Goal: Task Accomplishment & Management: Use online tool/utility

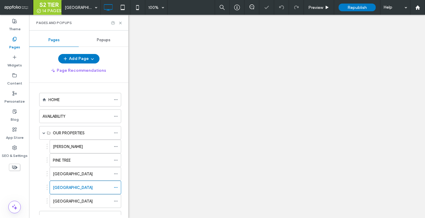
click at [113, 41] on div "Popups" at bounding box center [104, 40] width 50 height 13
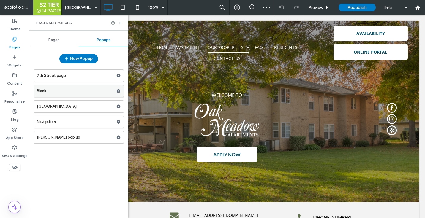
click at [61, 89] on label "Blank" at bounding box center [77, 91] width 80 height 12
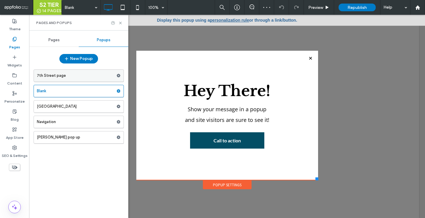
click at [61, 77] on label "7th Street page" at bounding box center [77, 76] width 80 height 12
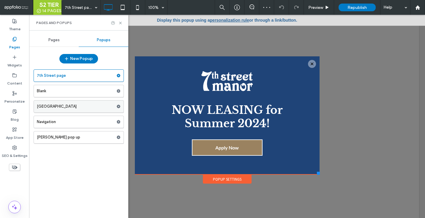
click at [56, 103] on label "[GEOGRAPHIC_DATA]" at bounding box center [77, 107] width 80 height 12
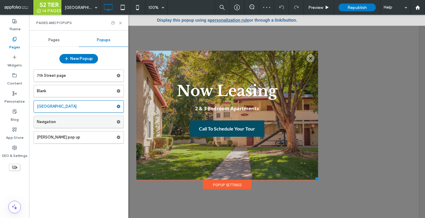
click at [55, 122] on label "Navigation" at bounding box center [77, 122] width 80 height 12
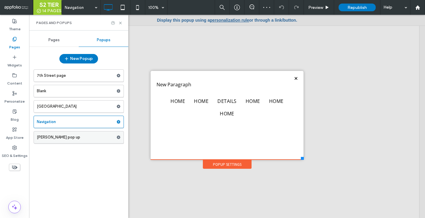
click at [55, 140] on label "[PERSON_NAME] pop up" at bounding box center [77, 137] width 80 height 12
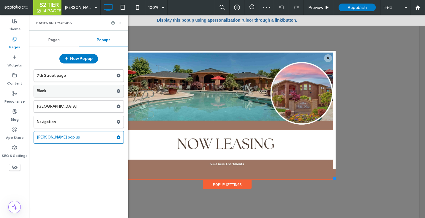
click at [64, 93] on label "Blank" at bounding box center [77, 91] width 80 height 12
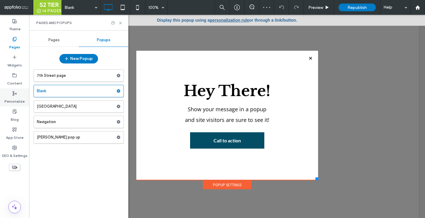
click at [13, 100] on label "Personalize" at bounding box center [14, 100] width 20 height 8
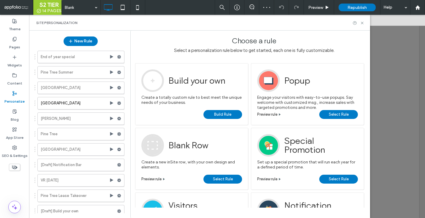
click at [219, 117] on span "Build Rule" at bounding box center [222, 114] width 17 height 9
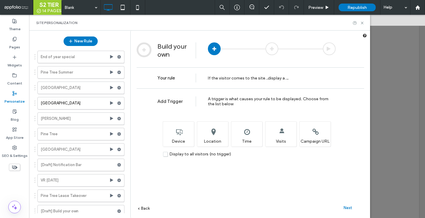
click at [176, 159] on div "Add Trigger A trigger is what causes your rule to be displayed. Choose from the…" at bounding box center [250, 162] width 239 height 148
click at [175, 154] on span "Display to all visitors (no trigger)" at bounding box center [200, 154] width 62 height 5
click at [350, 207] on span "Next" at bounding box center [347, 208] width 9 height 4
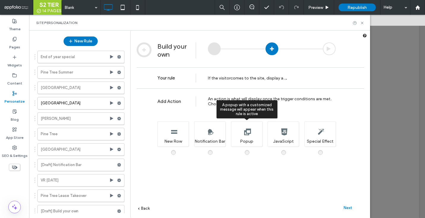
click at [252, 132] on div "A popup with a customized message will appear when this rule is active Popup" at bounding box center [246, 133] width 31 height 25
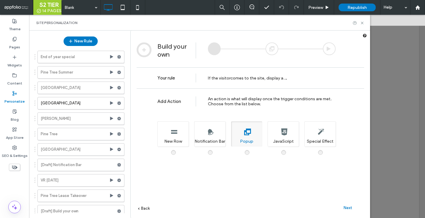
click at [345, 208] on span "Next" at bounding box center [347, 208] width 9 height 4
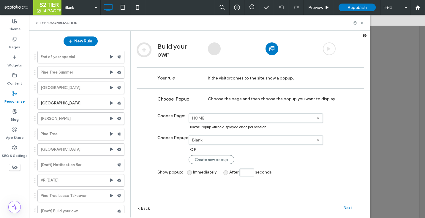
click at [221, 119] on label "HOME" at bounding box center [254, 118] width 125 height 5
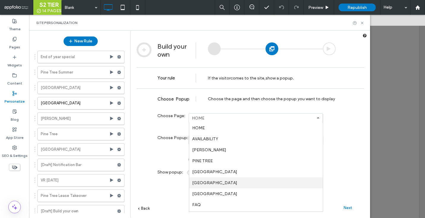
click at [214, 182] on label "[GEOGRAPHIC_DATA]" at bounding box center [214, 182] width 45 height 5
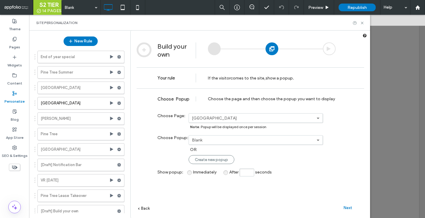
click at [352, 209] on div "Next" at bounding box center [347, 207] width 33 height 9
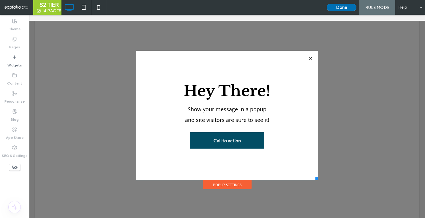
click at [341, 9] on button "Done" at bounding box center [342, 7] width 30 height 7
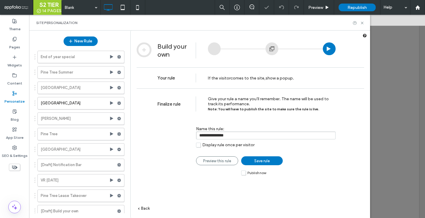
drag, startPoint x: 240, startPoint y: 136, endPoint x: 168, endPoint y: 136, distance: 72.1
click at [168, 136] on div "**********" at bounding box center [246, 134] width 178 height 33
click at [109, 104] on icon at bounding box center [111, 103] width 5 height 5
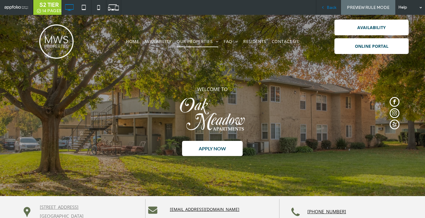
click at [331, 10] on div "Back" at bounding box center [328, 7] width 25 height 15
click at [329, 9] on span "Back" at bounding box center [331, 7] width 9 height 5
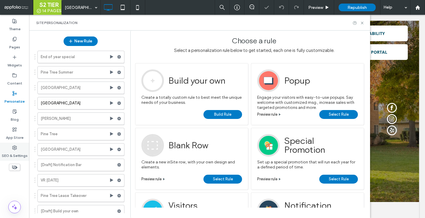
click at [11, 149] on div "SEO & Settings" at bounding box center [14, 152] width 29 height 18
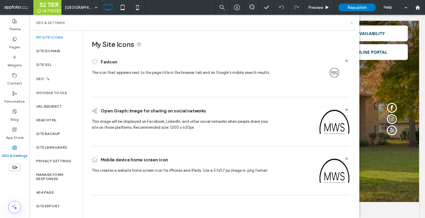
click at [351, 23] on icon at bounding box center [351, 23] width 4 height 4
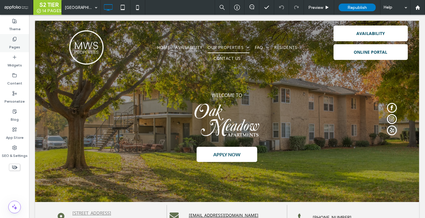
click at [15, 44] on label "Pages" at bounding box center [14, 46] width 11 height 8
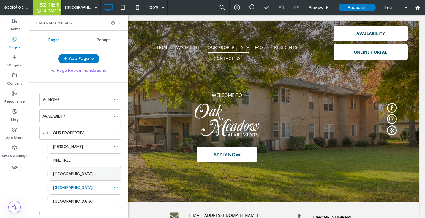
scroll to position [16, 0]
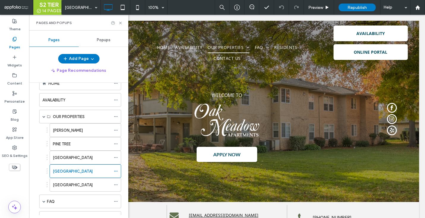
click at [106, 37] on div "Popups" at bounding box center [104, 40] width 50 height 13
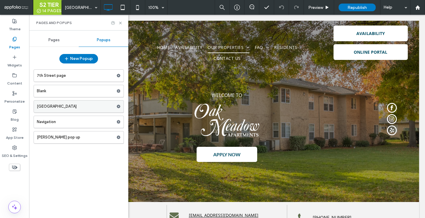
click at [72, 110] on label "[GEOGRAPHIC_DATA]" at bounding box center [77, 107] width 80 height 12
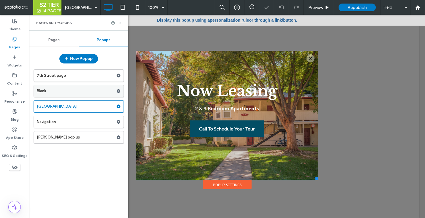
click at [68, 88] on label "Blank" at bounding box center [77, 91] width 80 height 12
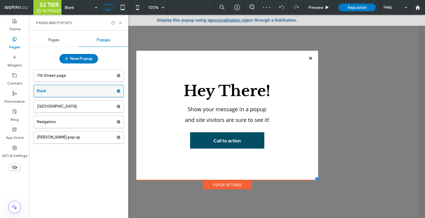
click at [119, 90] on use at bounding box center [119, 91] width 4 height 4
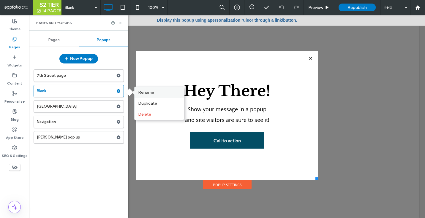
click at [147, 90] on span "Rename" at bounding box center [146, 92] width 16 height 5
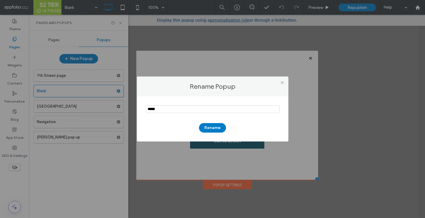
drag, startPoint x: 177, startPoint y: 108, endPoint x: 120, endPoint y: 108, distance: 56.7
click at [120, 108] on div "Rename Popup Rename" at bounding box center [212, 109] width 425 height 218
click at [121, 107] on div "Rename Popup Rename" at bounding box center [212, 109] width 425 height 218
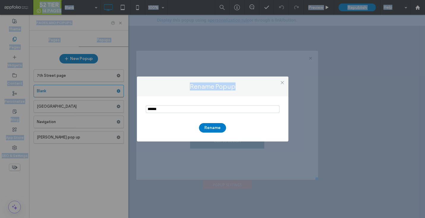
click at [210, 106] on input "notEmpty" at bounding box center [213, 109] width 134 height 8
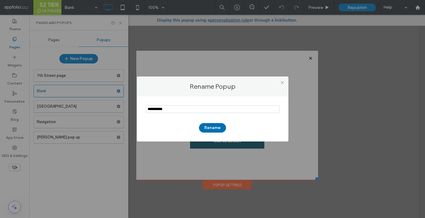
type input "**********"
click at [210, 129] on button "Rename" at bounding box center [212, 127] width 27 height 9
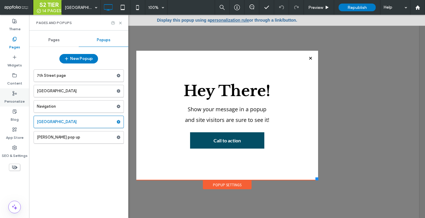
click at [18, 94] on div "Personalize" at bounding box center [14, 97] width 29 height 18
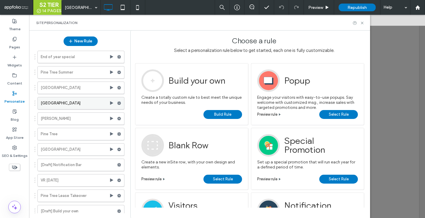
click at [117, 103] on use at bounding box center [119, 104] width 4 height 4
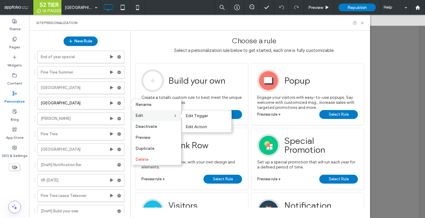
click at [150, 118] on div "Edit Edit Trigger Edit Action" at bounding box center [156, 115] width 49 height 11
click at [209, 118] on label "Edit Trigger" at bounding box center [207, 115] width 42 height 5
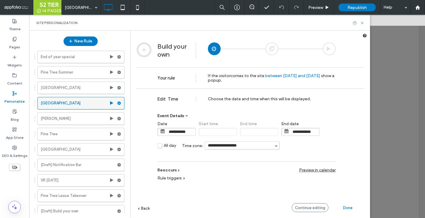
click at [117, 104] on icon at bounding box center [119, 103] width 4 height 4
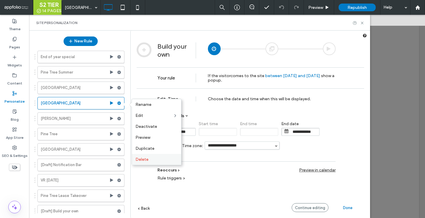
click at [142, 156] on div "Delete" at bounding box center [156, 159] width 49 height 11
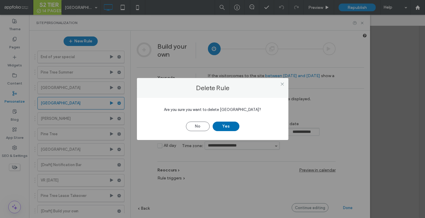
click at [222, 125] on button "Yes" at bounding box center [226, 126] width 27 height 9
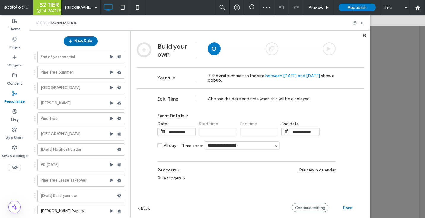
click at [81, 41] on button "New Rule" at bounding box center [81, 41] width 34 height 9
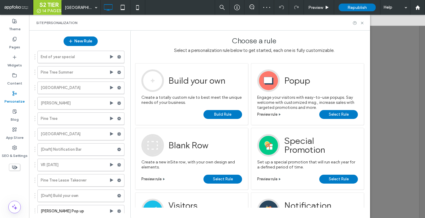
click at [214, 113] on span "Build Rule" at bounding box center [222, 114] width 17 height 9
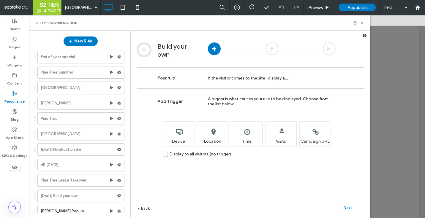
click at [196, 153] on span "Display to all visitors (no trigger)" at bounding box center [200, 154] width 62 height 5
click at [348, 206] on span "Next" at bounding box center [347, 208] width 9 height 4
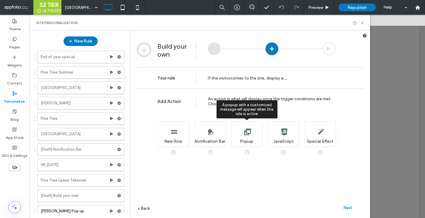
click at [247, 136] on div "A popup with a customized message will appear when this rule is active Popup" at bounding box center [246, 133] width 31 height 25
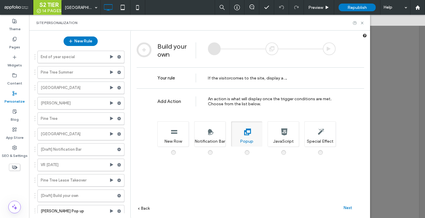
click at [351, 207] on span "Next" at bounding box center [347, 208] width 9 height 4
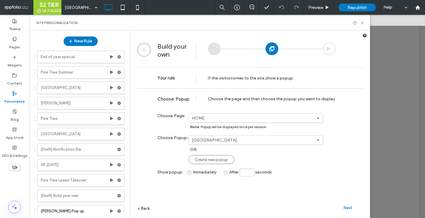
click at [216, 112] on div "**********" at bounding box center [246, 123] width 178 height 33
click at [215, 114] on link "HOME" at bounding box center [256, 118] width 134 height 9
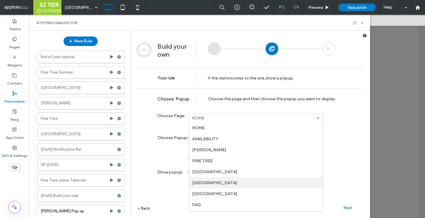
click at [210, 178] on link "[GEOGRAPHIC_DATA]" at bounding box center [256, 183] width 134 height 11
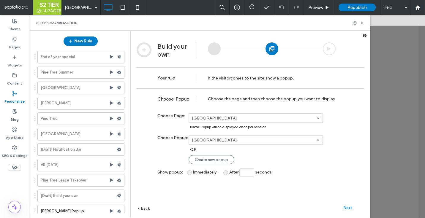
click at [348, 211] on div "Next" at bounding box center [347, 207] width 33 height 9
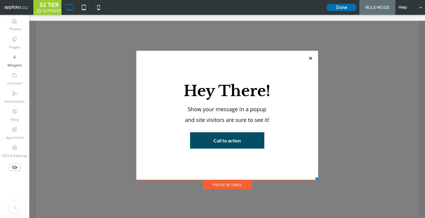
click at [342, 4] on button "Done" at bounding box center [342, 7] width 30 height 7
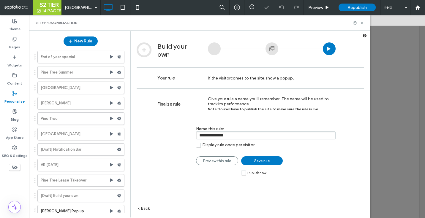
drag, startPoint x: 235, startPoint y: 132, endPoint x: 155, endPoint y: 141, distance: 80.9
click at [155, 141] on div "**********" at bounding box center [250, 162] width 239 height 148
type input "**********"
click at [240, 175] on div "**********" at bounding box center [250, 162] width 239 height 148
click at [245, 175] on label "Publish now" at bounding box center [253, 172] width 25 height 5
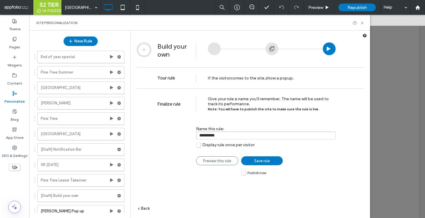
click at [256, 161] on span "Save rule" at bounding box center [261, 161] width 15 height 4
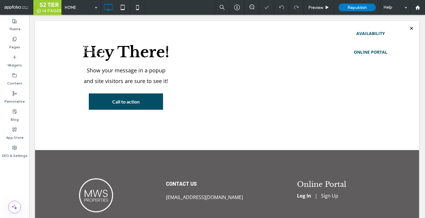
click at [17, 41] on div "Pages" at bounding box center [14, 43] width 29 height 18
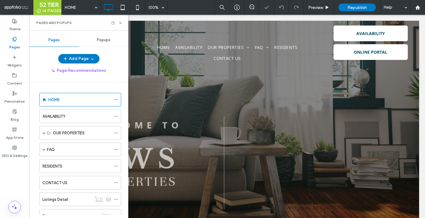
click at [102, 43] on div "Popups" at bounding box center [104, 40] width 50 height 13
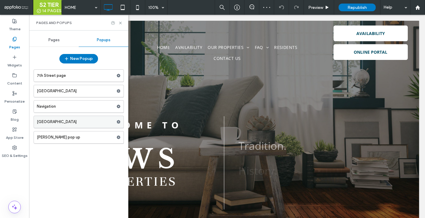
click at [70, 122] on label "[GEOGRAPHIC_DATA]" at bounding box center [77, 122] width 80 height 12
